Goal: Entertainment & Leisure: Consume media (video, audio)

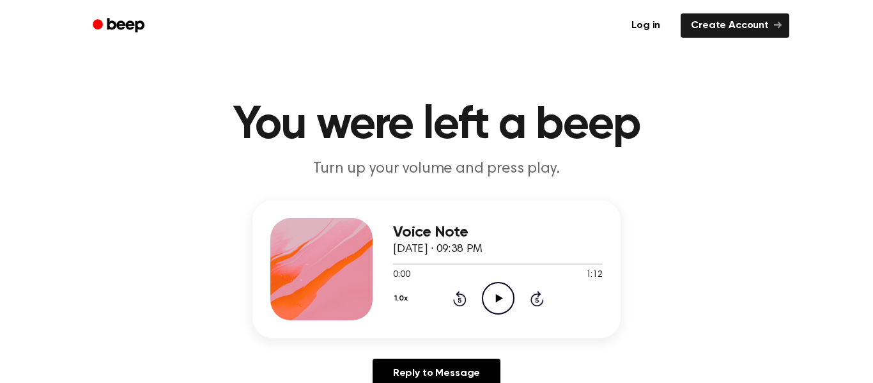
click at [488, 300] on icon "Play Audio" at bounding box center [498, 298] width 33 height 33
click at [497, 311] on icon "Play Audio" at bounding box center [498, 298] width 33 height 33
click at [502, 305] on icon "Play Audio" at bounding box center [498, 298] width 33 height 33
click at [777, 345] on div "Voice Note September 16, 2024 · 09:40 PM 0:08 1:38 Your browser does not suppor…" at bounding box center [436, 299] width 842 height 198
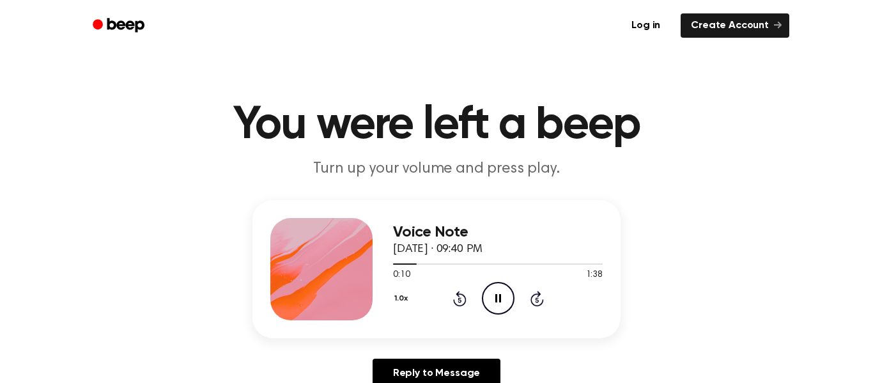
click at [486, 302] on icon "Pause Audio" at bounding box center [498, 298] width 33 height 33
